Goal: Find specific page/section: Find specific page/section

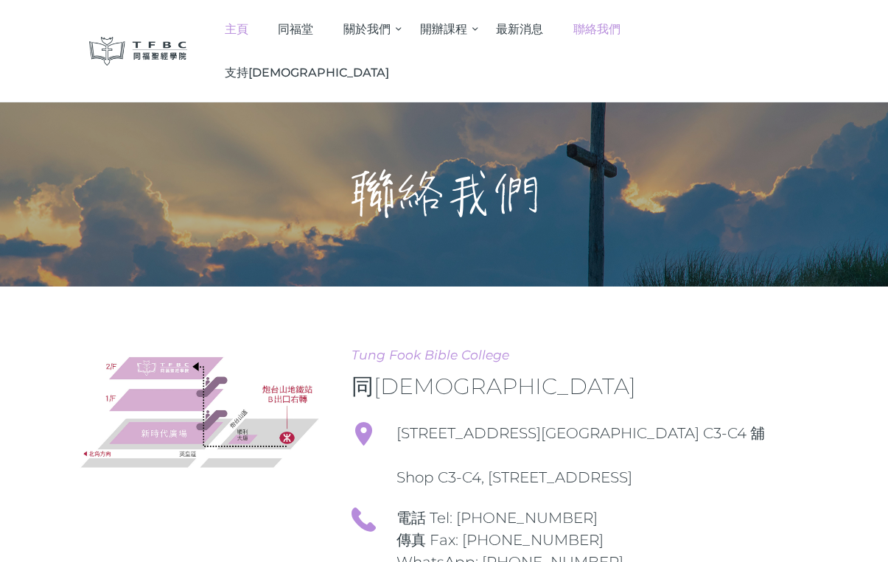
click at [248, 29] on span "主頁" at bounding box center [237, 29] width 24 height 14
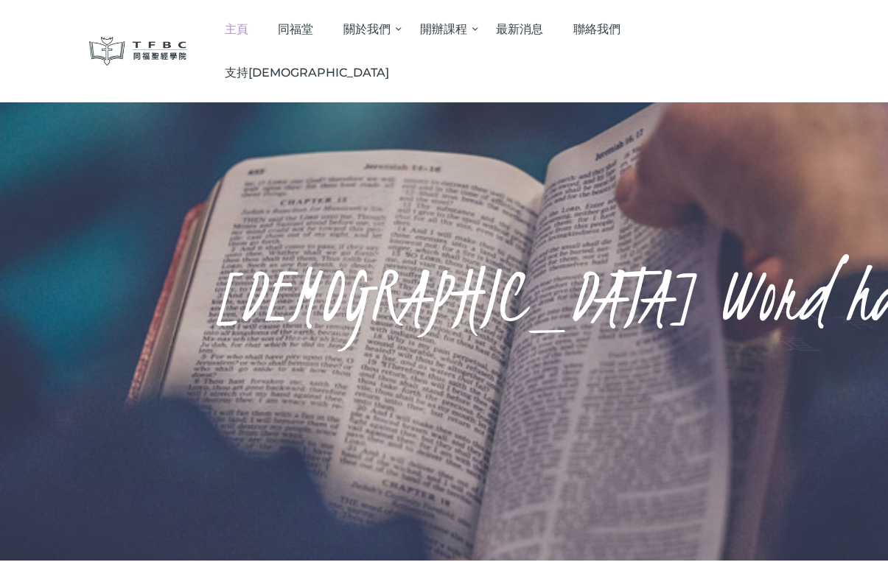
scroll to position [1, 0]
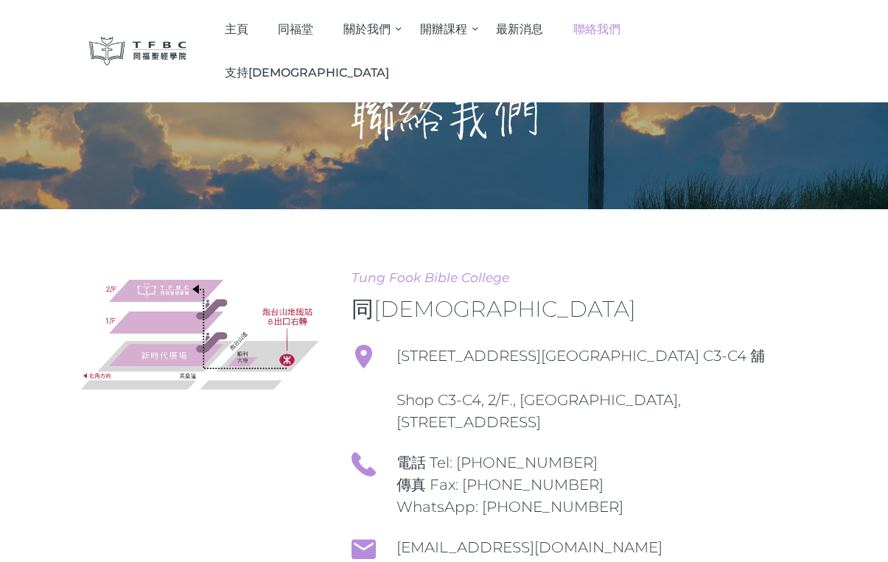
scroll to position [32, 0]
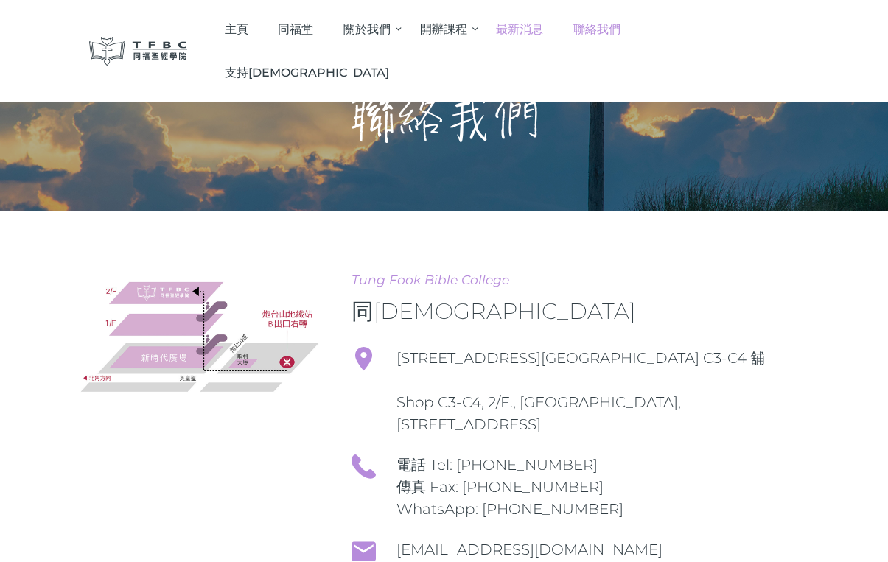
click at [543, 30] on span "最新消息" at bounding box center [519, 29] width 47 height 14
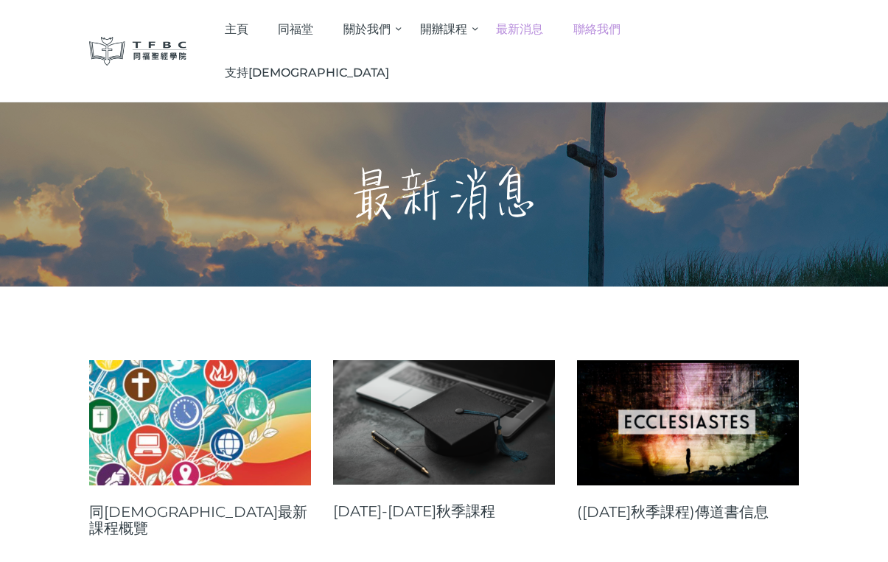
click at [620, 24] on span "聯絡我們" at bounding box center [596, 29] width 47 height 14
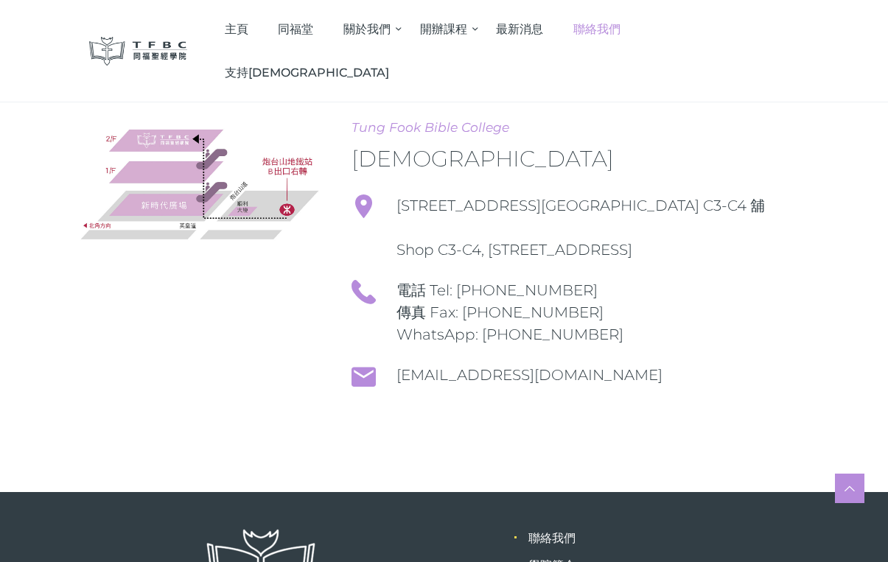
scroll to position [197, 0]
